Goal: Transaction & Acquisition: Purchase product/service

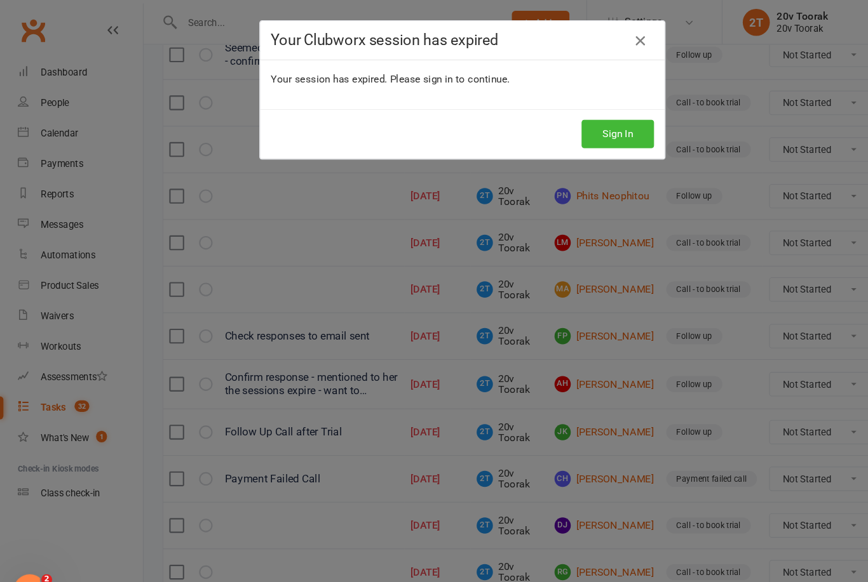
scroll to position [255, 0]
click at [608, 42] on link at bounding box center [601, 38] width 20 height 20
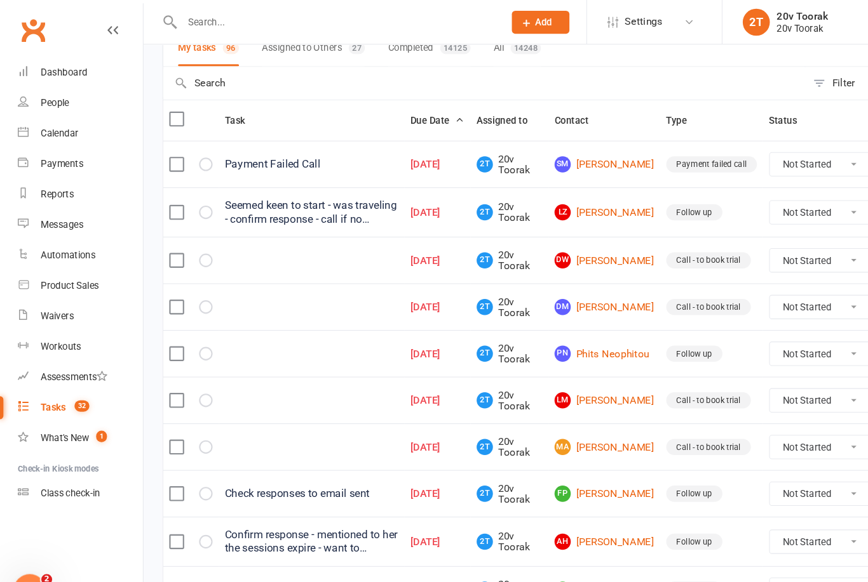
scroll to position [0, 0]
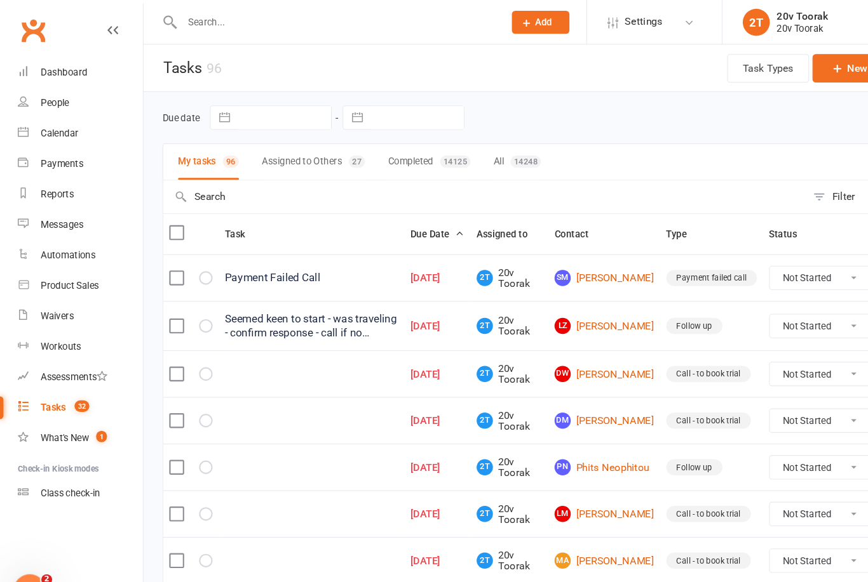
click at [96, 270] on link "Product Sales" at bounding box center [76, 268] width 118 height 29
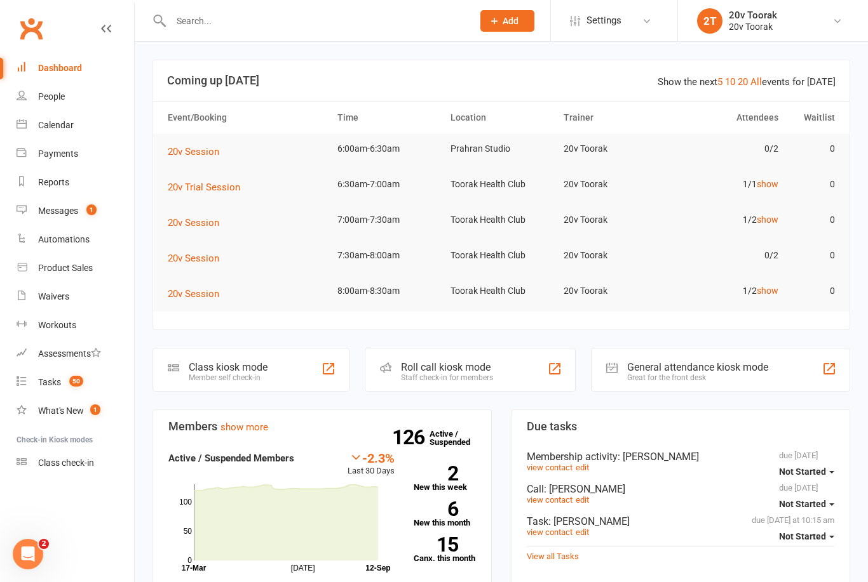
click at [98, 266] on link "Product Sales" at bounding box center [76, 268] width 118 height 29
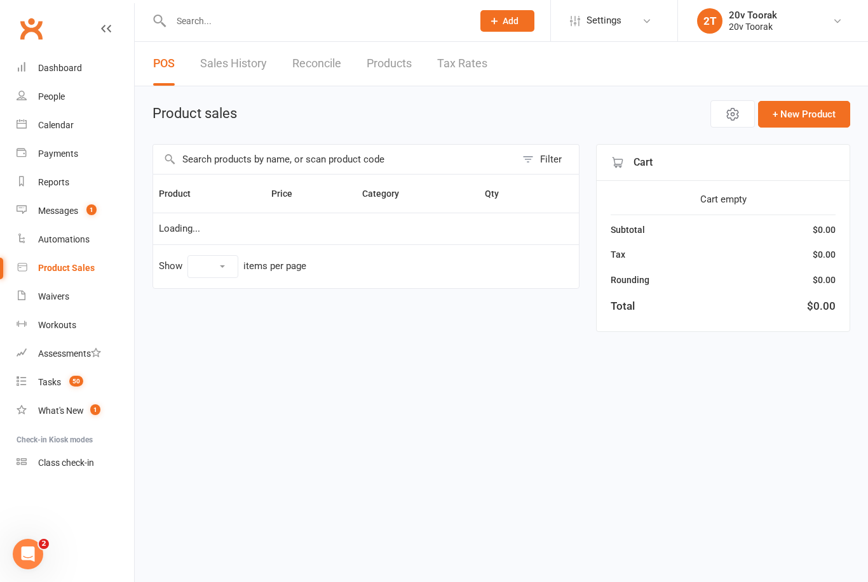
select select "10"
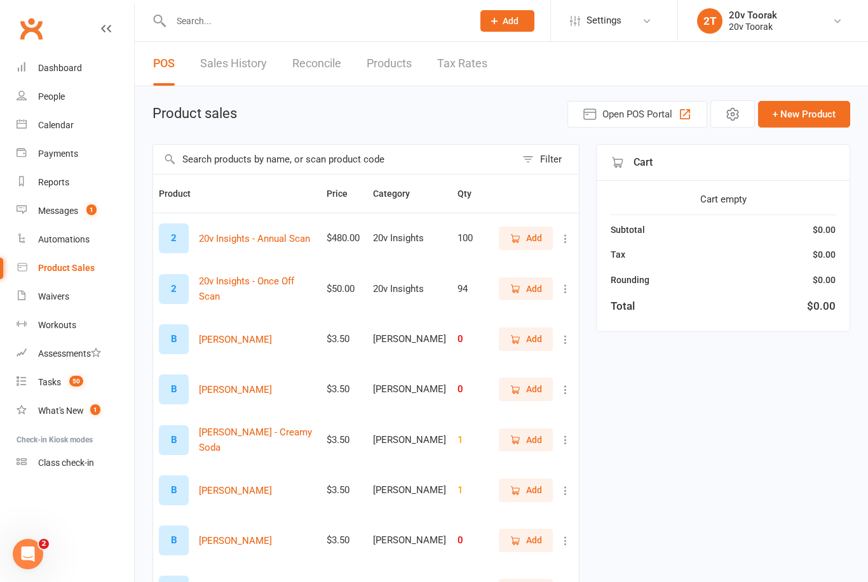
click at [641, 109] on span "Open POS Portal" at bounding box center [637, 114] width 70 height 15
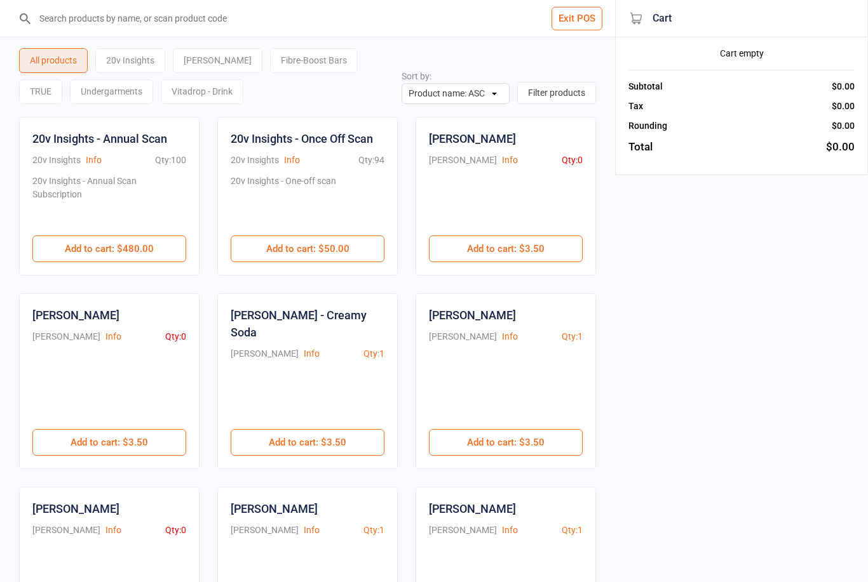
click at [74, 95] on div "Undergarments" at bounding box center [111, 91] width 83 height 25
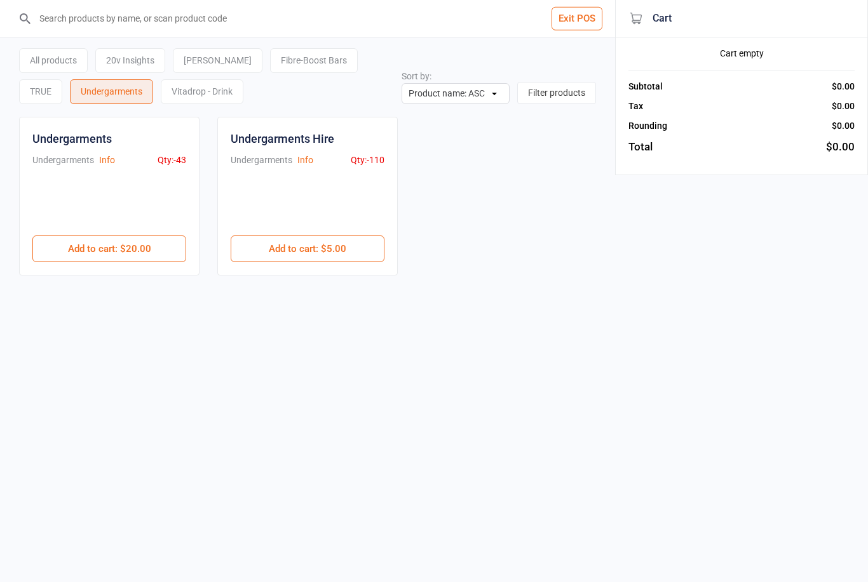
click at [350, 253] on button "Add to cart : $5.00" at bounding box center [308, 249] width 154 height 27
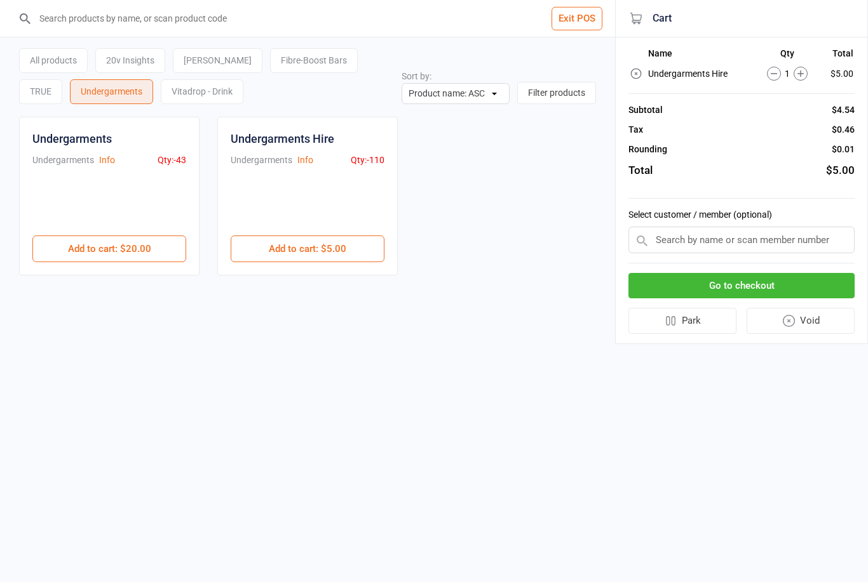
click at [725, 237] on input "text" at bounding box center [741, 240] width 226 height 27
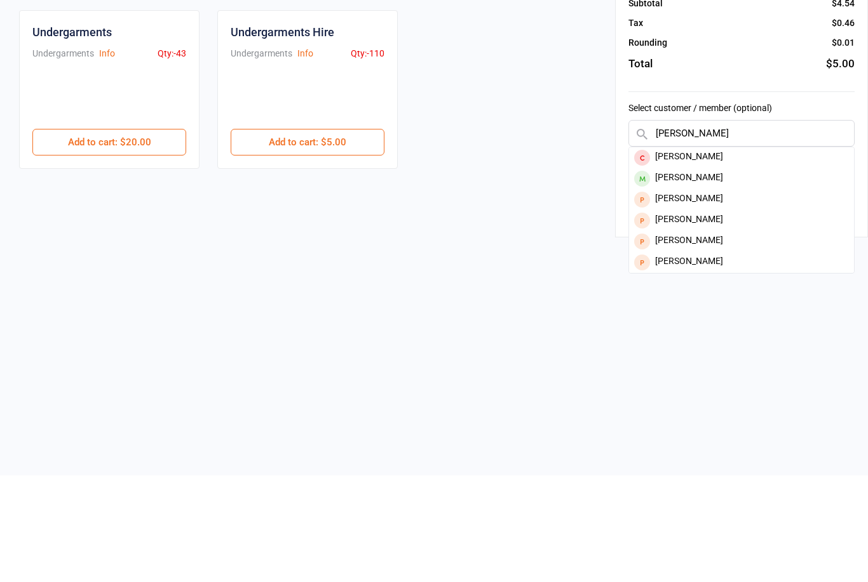
type input "Chad"
click at [718, 275] on div "[PERSON_NAME]" at bounding box center [741, 285] width 225 height 21
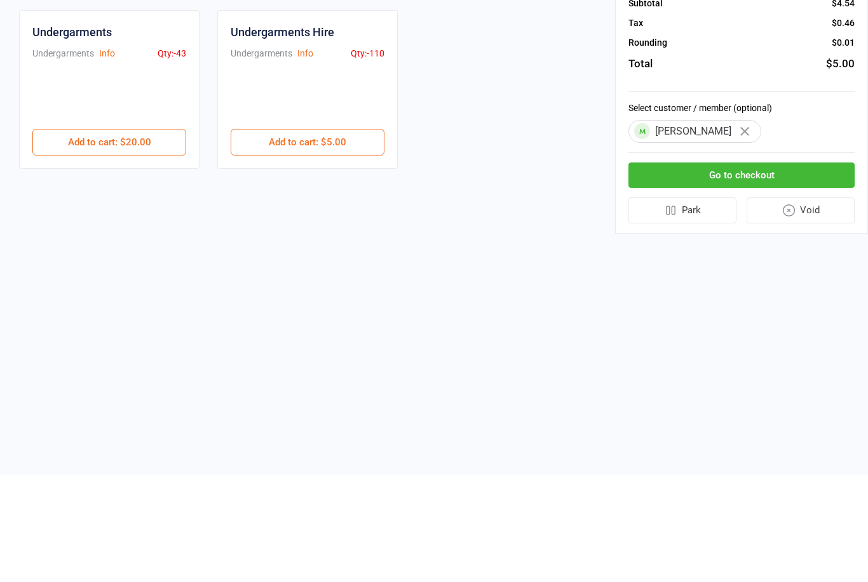
click at [788, 281] on button "Go to checkout" at bounding box center [741, 282] width 226 height 26
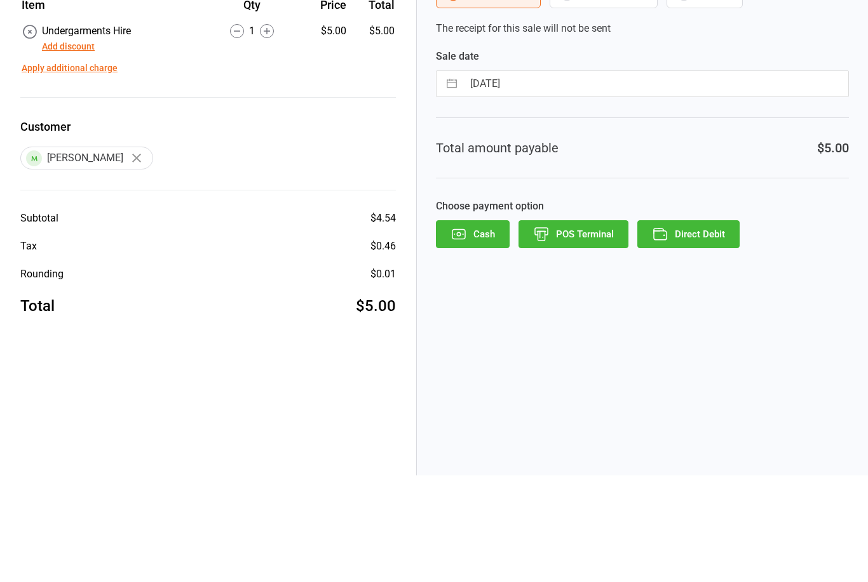
click at [620, 102] on button "To customer" at bounding box center [603, 100] width 108 height 29
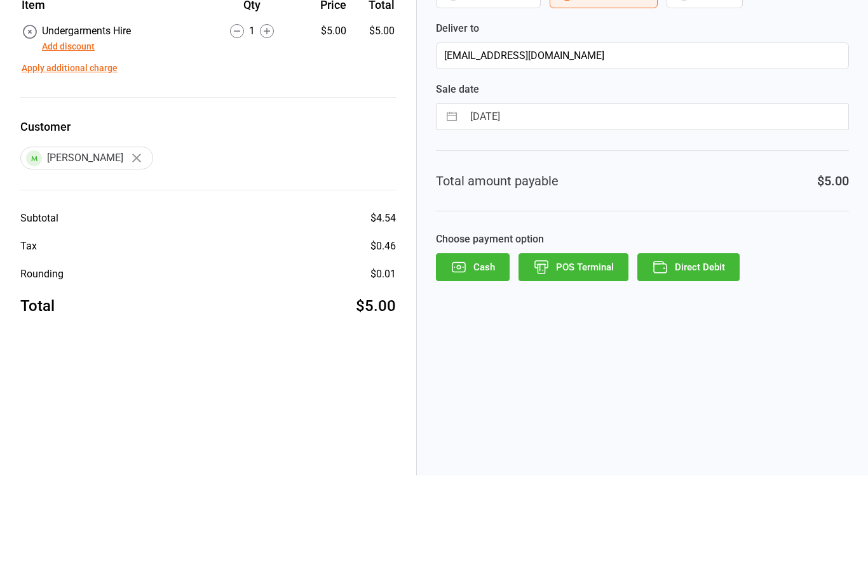
click at [717, 370] on button "Direct Debit" at bounding box center [688, 374] width 102 height 28
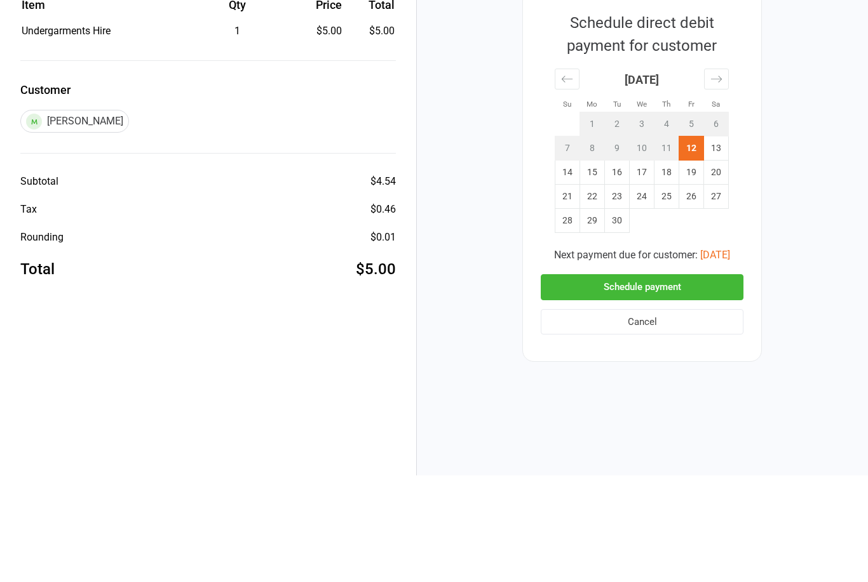
click at [728, 364] on button "Sep 17, 2025" at bounding box center [715, 361] width 30 height 15
click at [707, 396] on button "Schedule payment" at bounding box center [642, 394] width 203 height 26
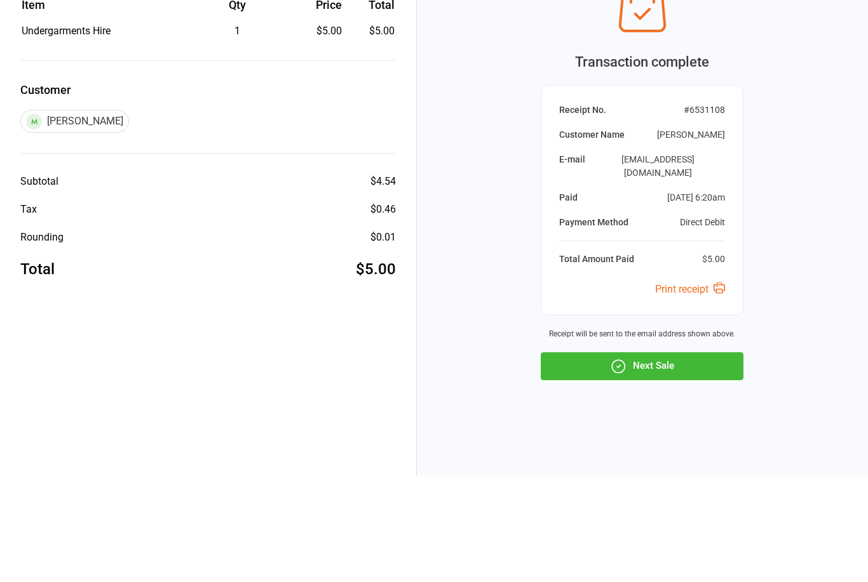
click at [663, 468] on button "Next Sale" at bounding box center [642, 473] width 203 height 28
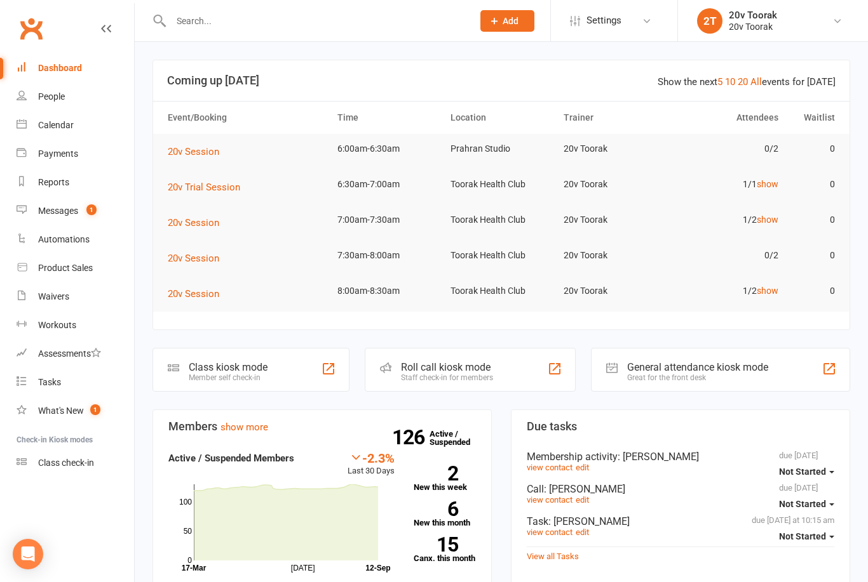
click at [37, 135] on link "Calendar" at bounding box center [76, 125] width 118 height 29
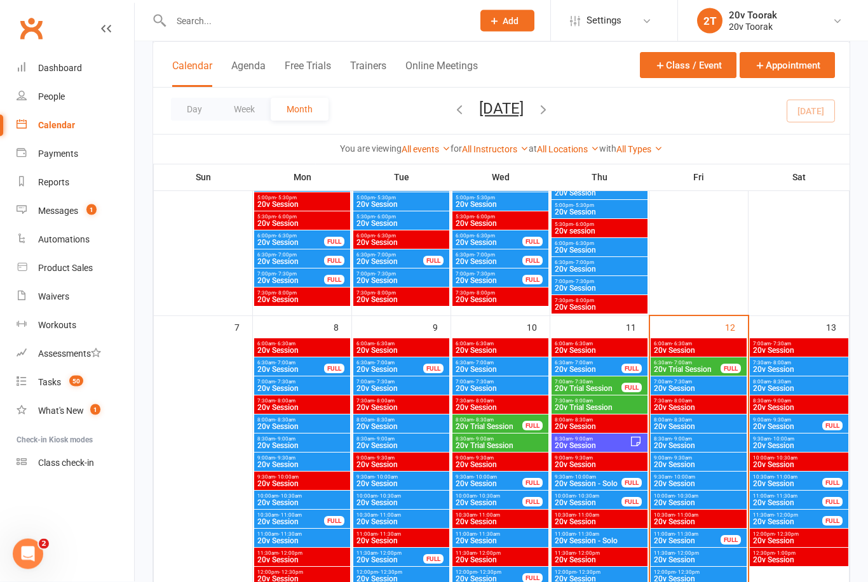
click at [685, 368] on span "20v Trial Session" at bounding box center [687, 371] width 68 height 8
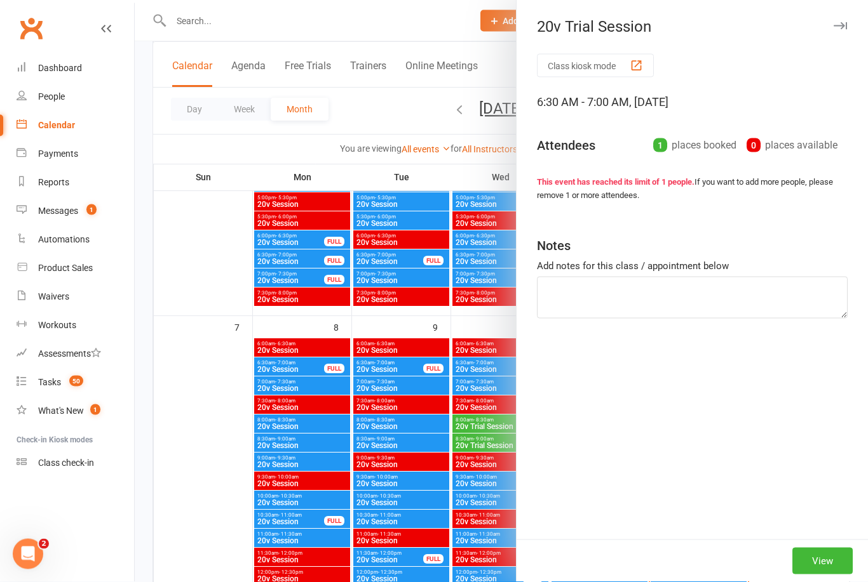
scroll to position [519, 0]
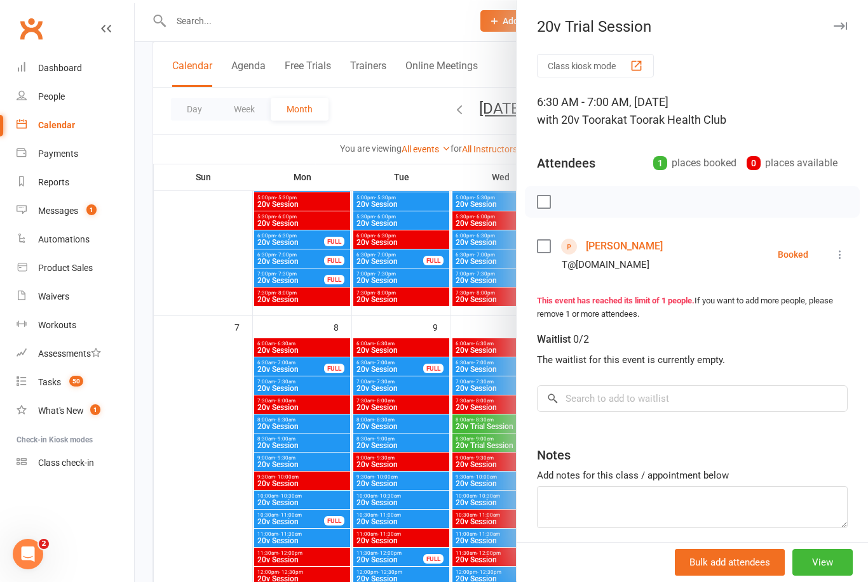
click at [638, 253] on link "[PERSON_NAME]" at bounding box center [624, 246] width 77 height 20
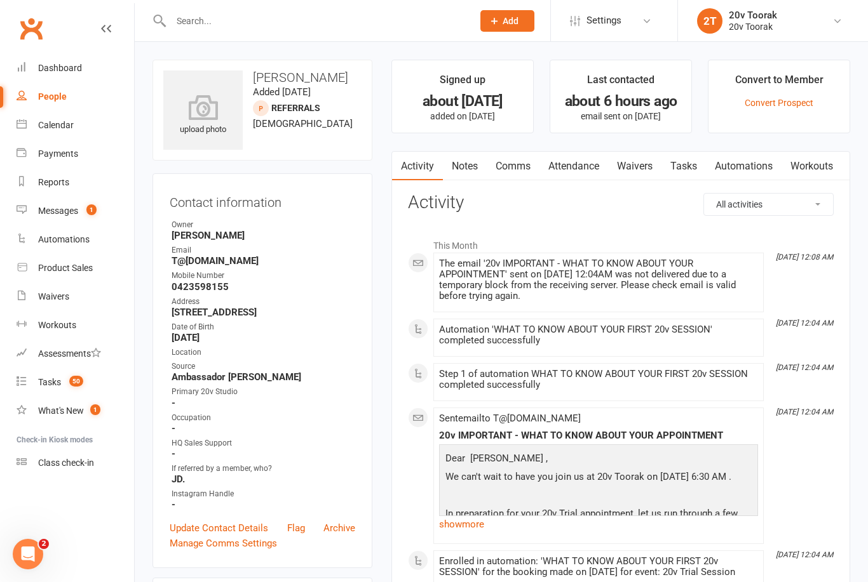
click at [65, 210] on div "Messages" at bounding box center [58, 211] width 40 height 10
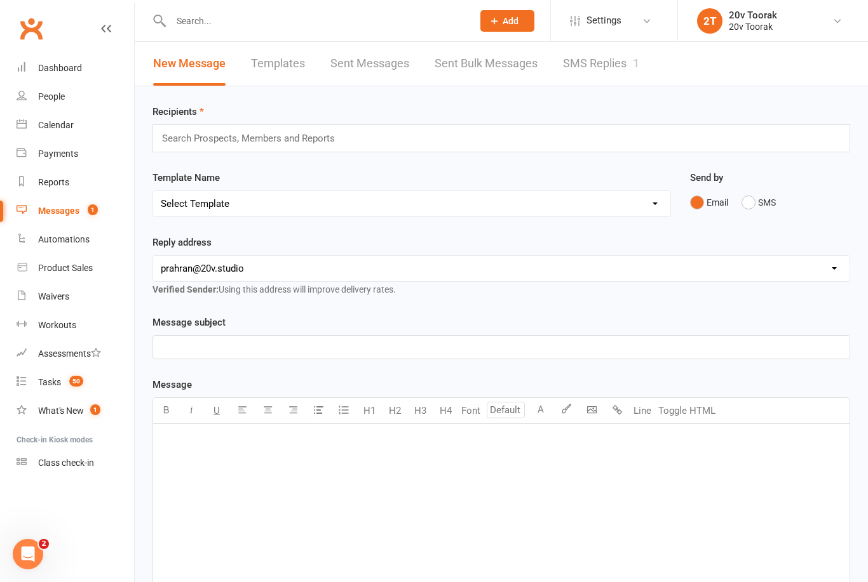
click at [610, 58] on link "SMS Replies 1" at bounding box center [601, 64] width 76 height 44
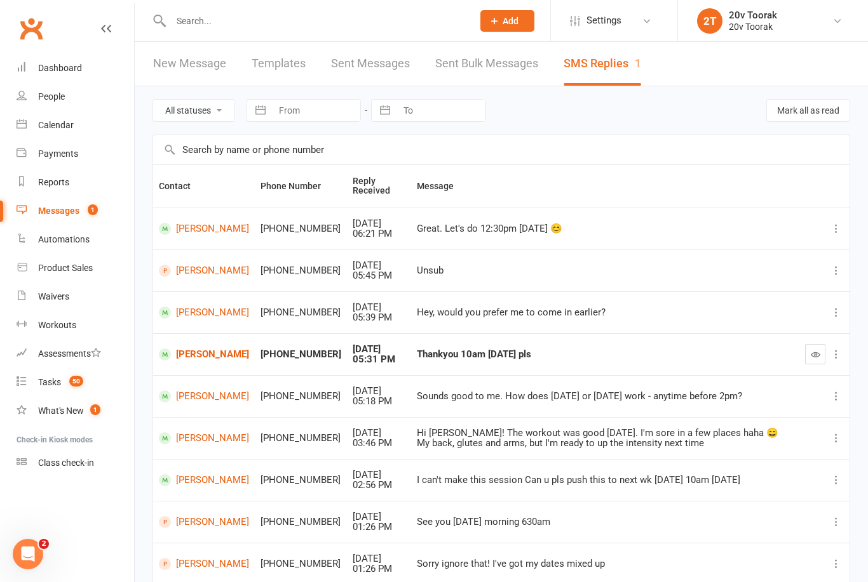
click at [36, 124] on link "Calendar" at bounding box center [76, 125] width 118 height 29
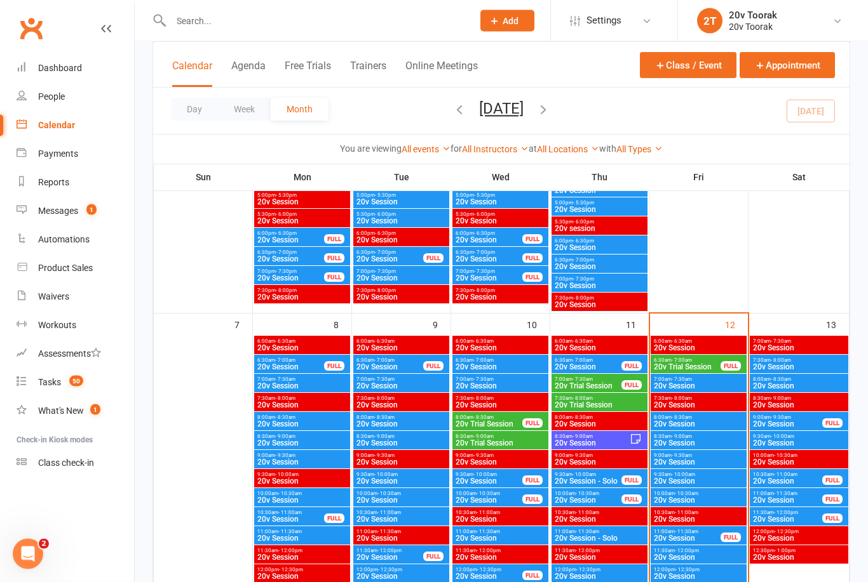
scroll to position [521, 0]
click at [694, 363] on span "20v Trial Session" at bounding box center [687, 367] width 68 height 8
